Goal: Information Seeking & Learning: Learn about a topic

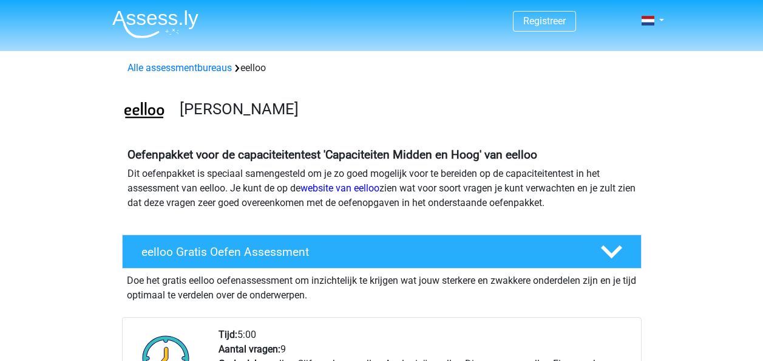
scroll to position [971, 0]
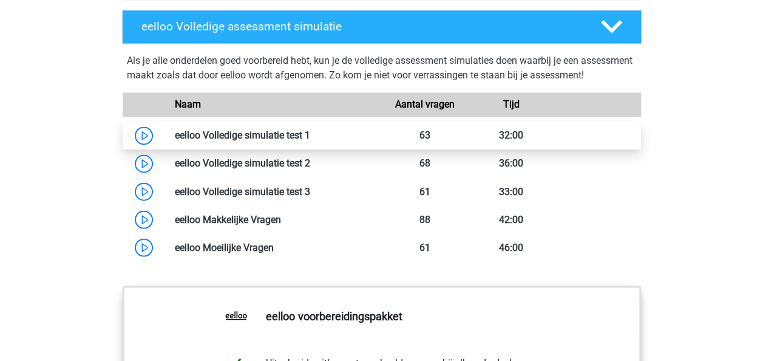
click at [310, 141] on link at bounding box center [310, 135] width 0 height 12
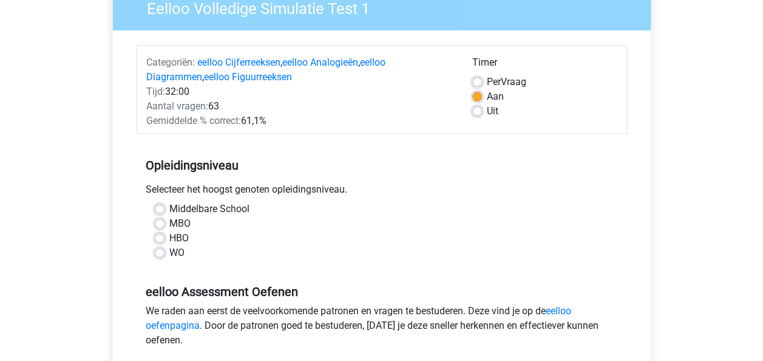
scroll to position [121, 0]
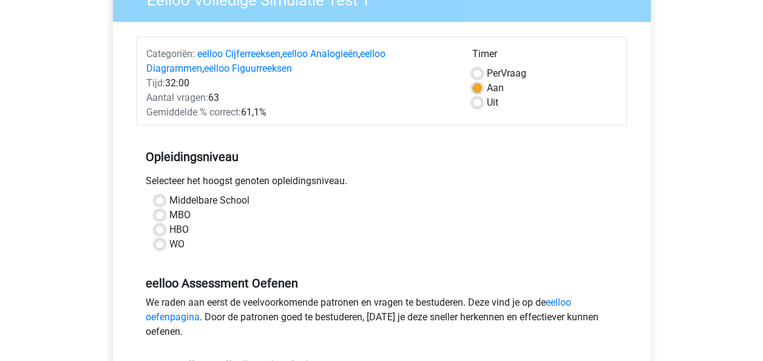
click at [169, 227] on label "HBO" at bounding box center [178, 229] width 19 height 15
click at [159, 227] on input "HBO" at bounding box center [160, 228] width 10 height 12
radio input "true"
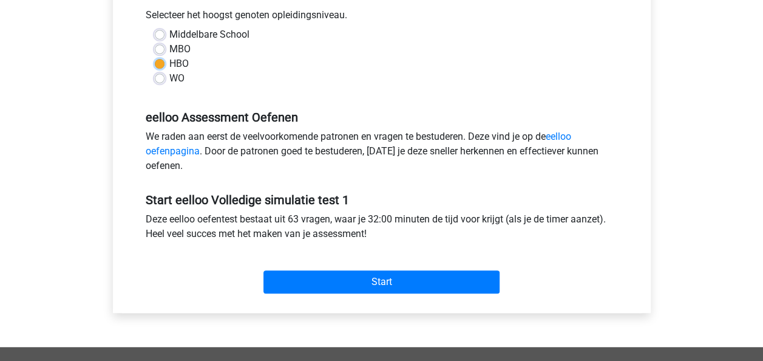
scroll to position [304, 0]
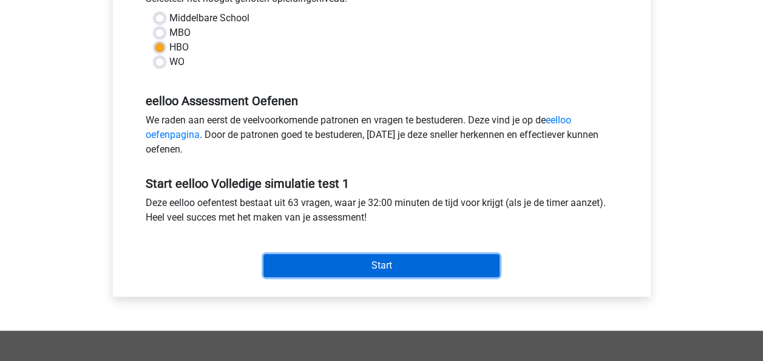
click at [296, 261] on input "Start" at bounding box center [381, 265] width 236 height 23
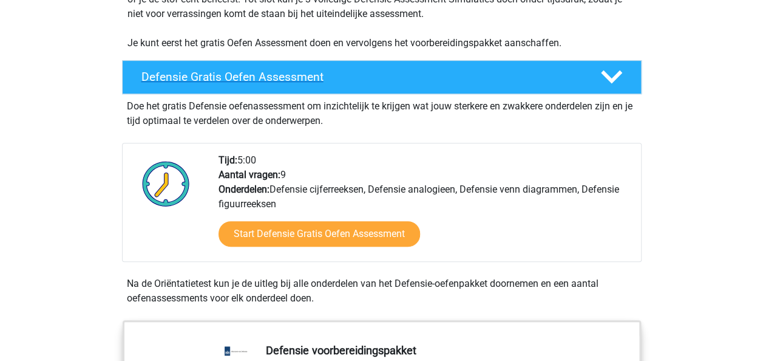
scroll to position [304, 0]
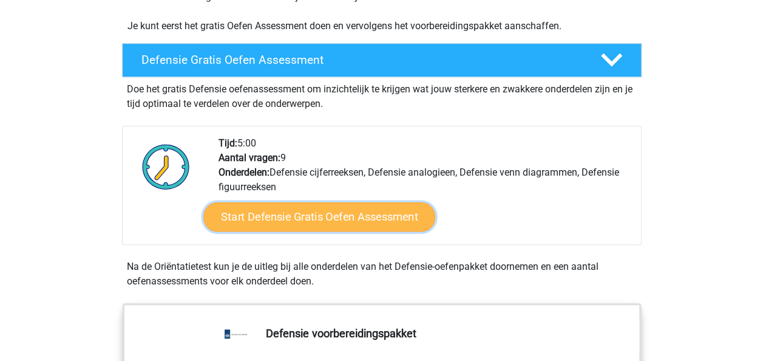
click at [302, 215] on link "Start Defensie Gratis Oefen Assessment" at bounding box center [319, 216] width 232 height 29
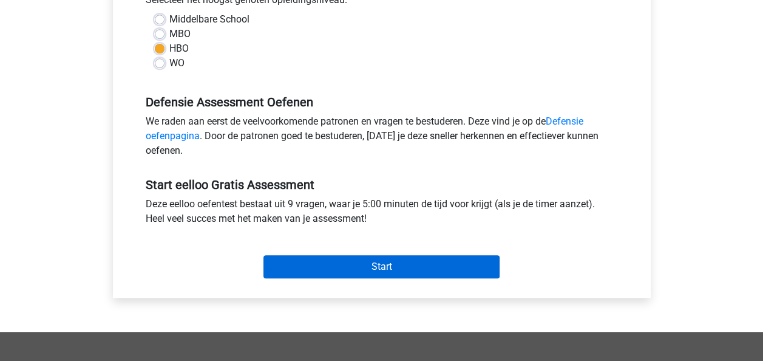
scroll to position [304, 0]
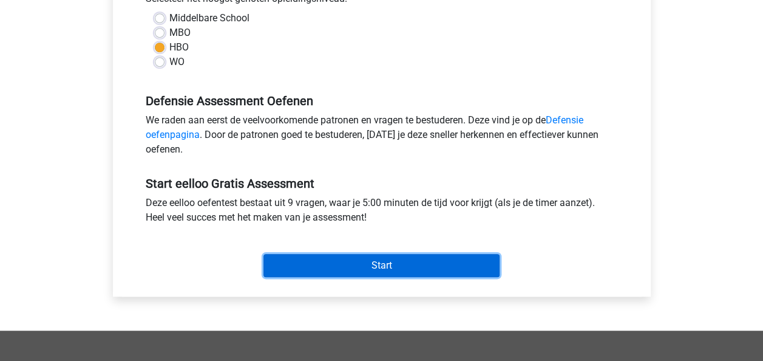
click at [316, 265] on input "Start" at bounding box center [381, 265] width 236 height 23
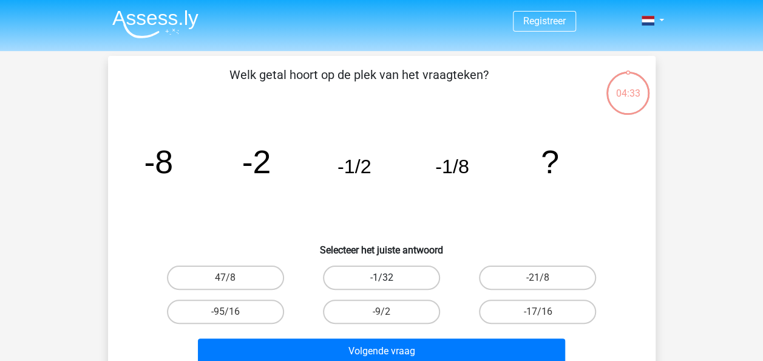
click at [401, 283] on label "-1/32" at bounding box center [381, 277] width 117 height 24
click at [389, 283] on input "-1/32" at bounding box center [385, 281] width 8 height 8
radio input "true"
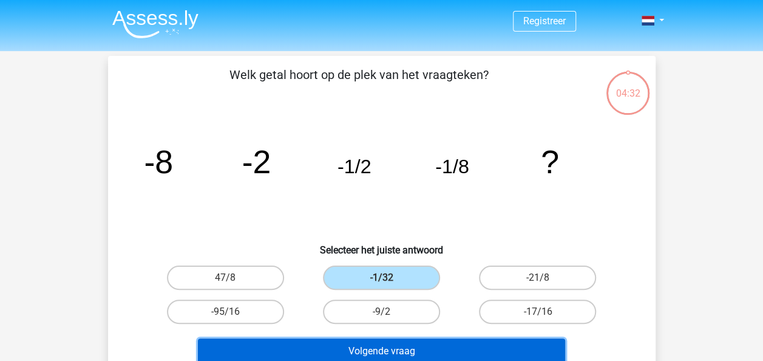
click at [465, 350] on button "Volgende vraag" at bounding box center [381, 350] width 367 height 25
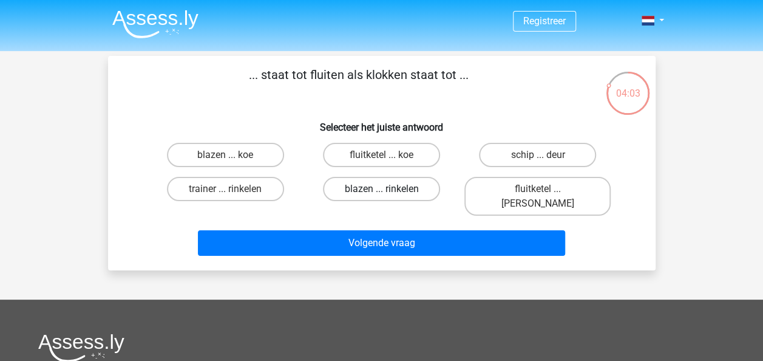
click at [418, 186] on label "blazen ... rinkelen" at bounding box center [381, 189] width 117 height 24
click at [389, 189] on input "blazen ... rinkelen" at bounding box center [385, 193] width 8 height 8
radio input "true"
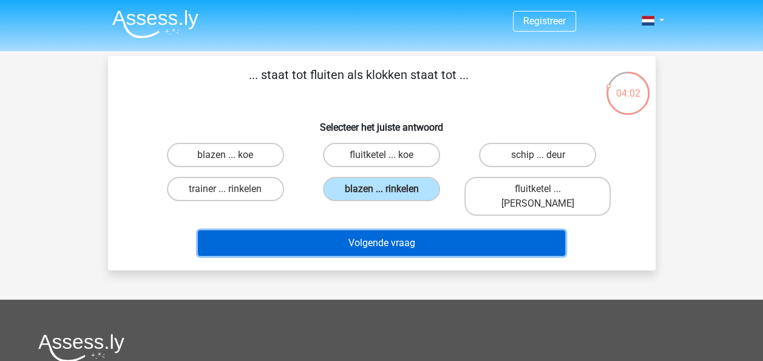
click at [429, 230] on button "Volgende vraag" at bounding box center [381, 242] width 367 height 25
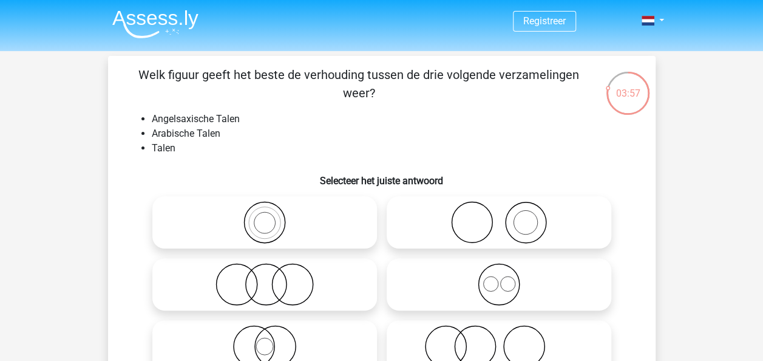
scroll to position [61, 0]
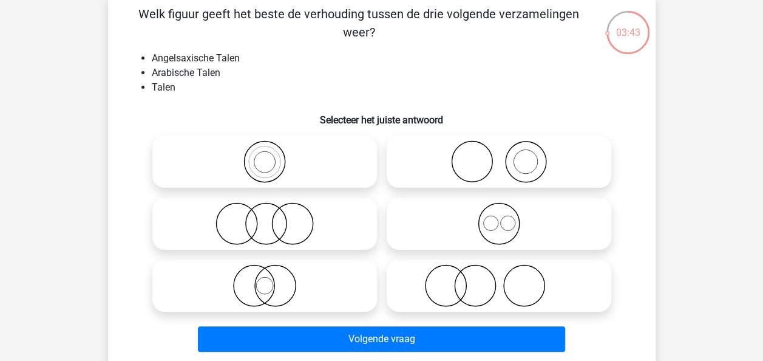
click at [300, 214] on icon at bounding box center [264, 223] width 215 height 42
click at [273, 214] on input "radio" at bounding box center [269, 213] width 8 height 8
radio input "true"
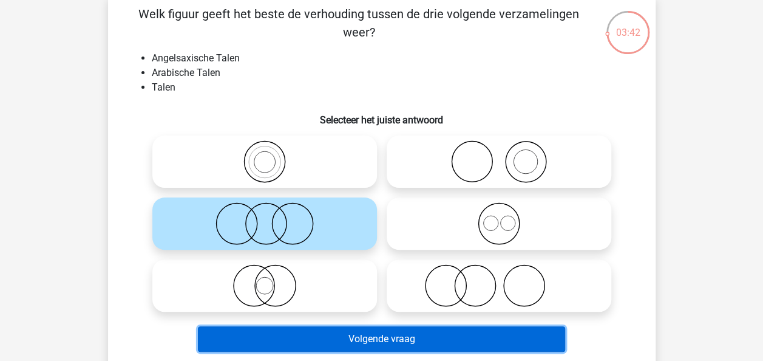
click at [483, 336] on button "Volgende vraag" at bounding box center [381, 338] width 367 height 25
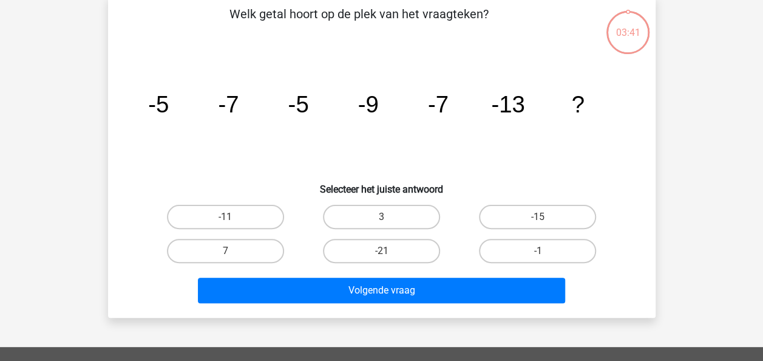
scroll to position [56, 0]
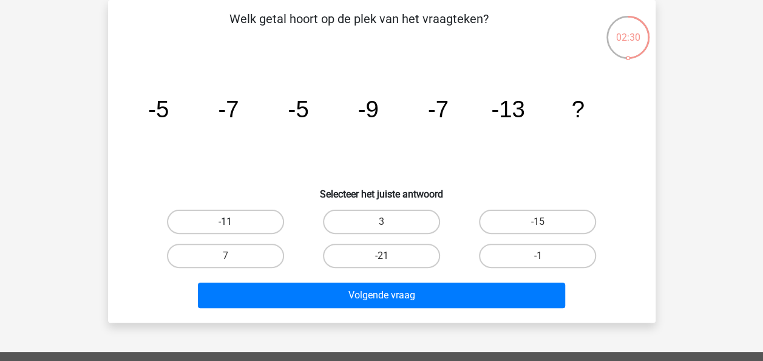
click at [250, 226] on label "-11" at bounding box center [225, 221] width 117 height 24
click at [233, 226] on input "-11" at bounding box center [229, 226] width 8 height 8
radio input "true"
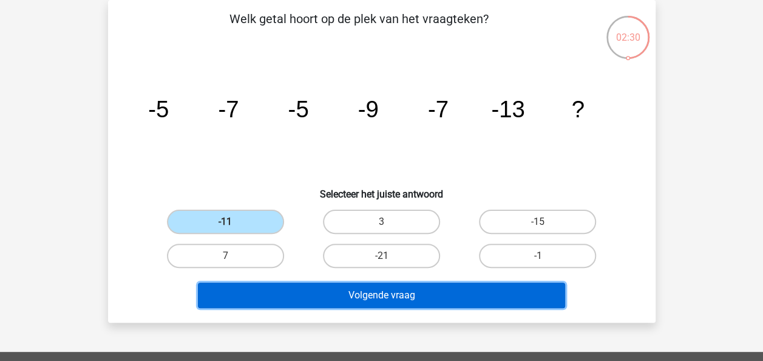
click at [334, 293] on button "Volgende vraag" at bounding box center [381, 294] width 367 height 25
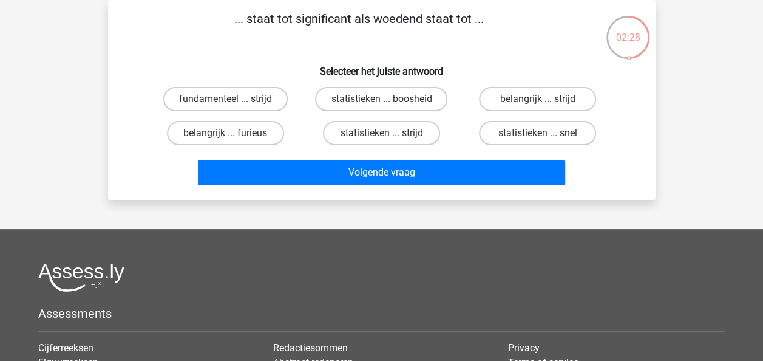
scroll to position [0, 0]
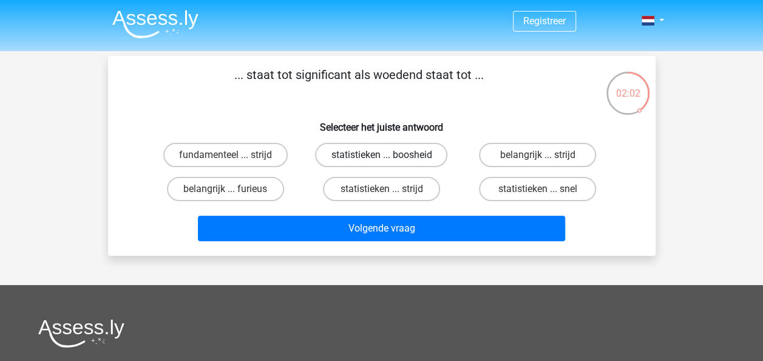
click at [342, 159] on label "statistieken ... boosheid" at bounding box center [381, 155] width 132 height 24
click at [381, 159] on input "statistieken ... boosheid" at bounding box center [385, 159] width 8 height 8
radio input "true"
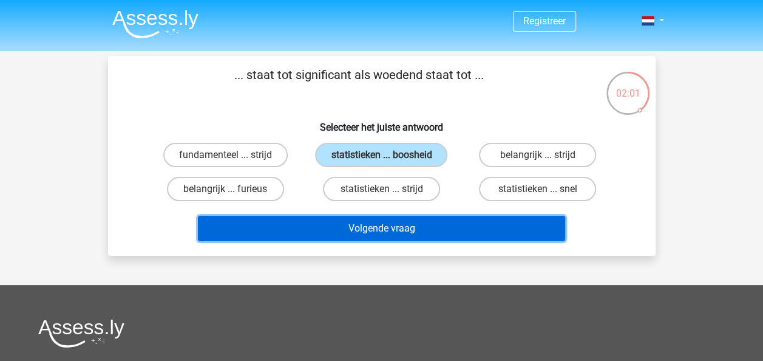
click at [402, 233] on button "Volgende vraag" at bounding box center [381, 228] width 367 height 25
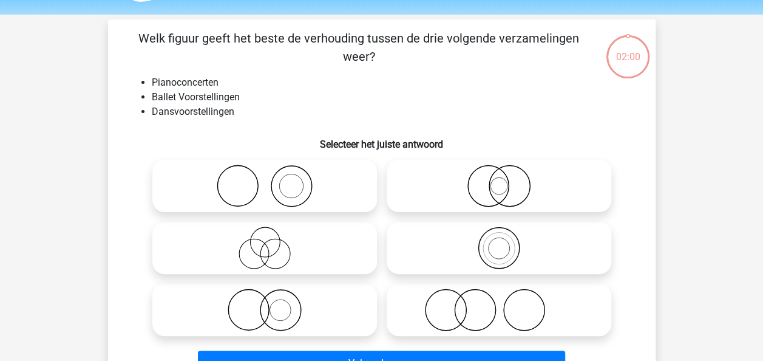
scroll to position [56, 0]
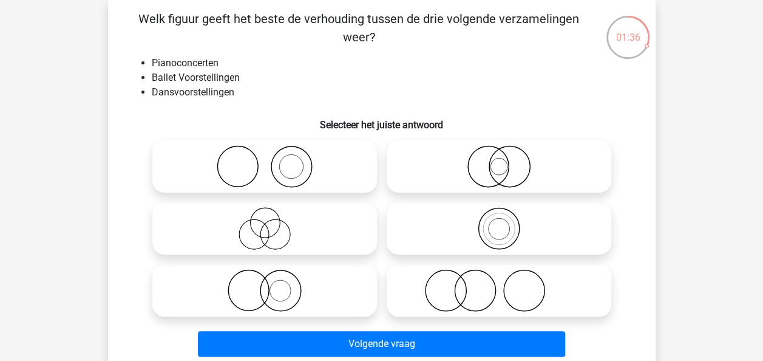
click at [314, 287] on icon at bounding box center [264, 290] width 215 height 42
click at [273, 284] on input "radio" at bounding box center [269, 280] width 8 height 8
radio input "true"
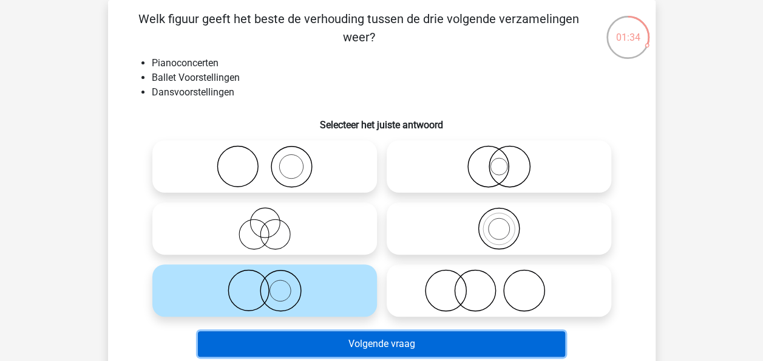
click at [419, 347] on button "Volgende vraag" at bounding box center [381, 343] width 367 height 25
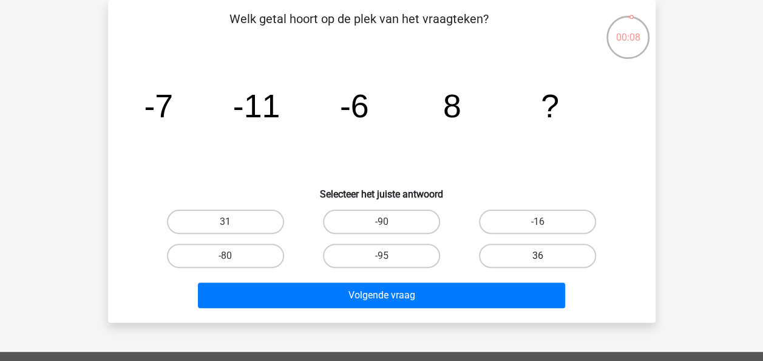
click at [533, 257] on label "36" at bounding box center [537, 255] width 117 height 24
click at [538, 257] on input "36" at bounding box center [542, 260] width 8 height 8
radio input "true"
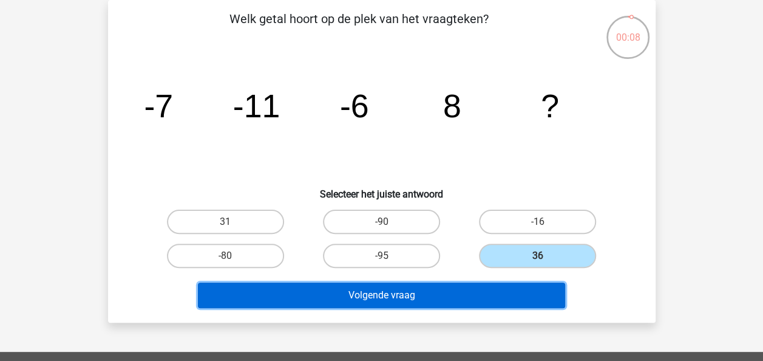
click at [525, 289] on button "Volgende vraag" at bounding box center [381, 294] width 367 height 25
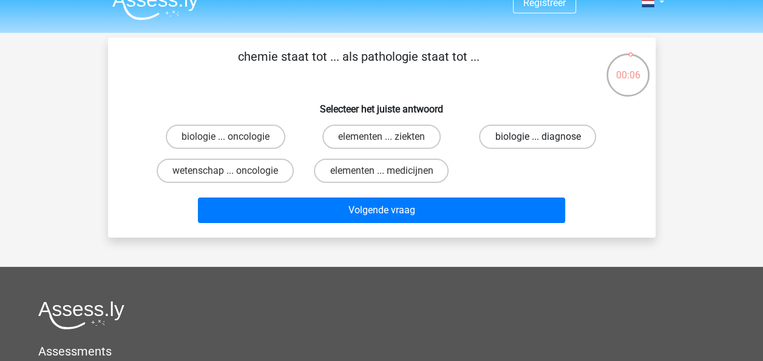
scroll to position [0, 0]
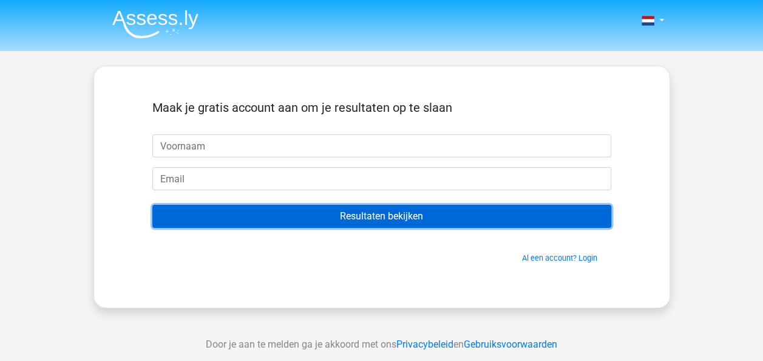
click at [356, 210] on input "Resultaten bekijken" at bounding box center [381, 216] width 459 height 23
